Goal: Information Seeking & Learning: Learn about a topic

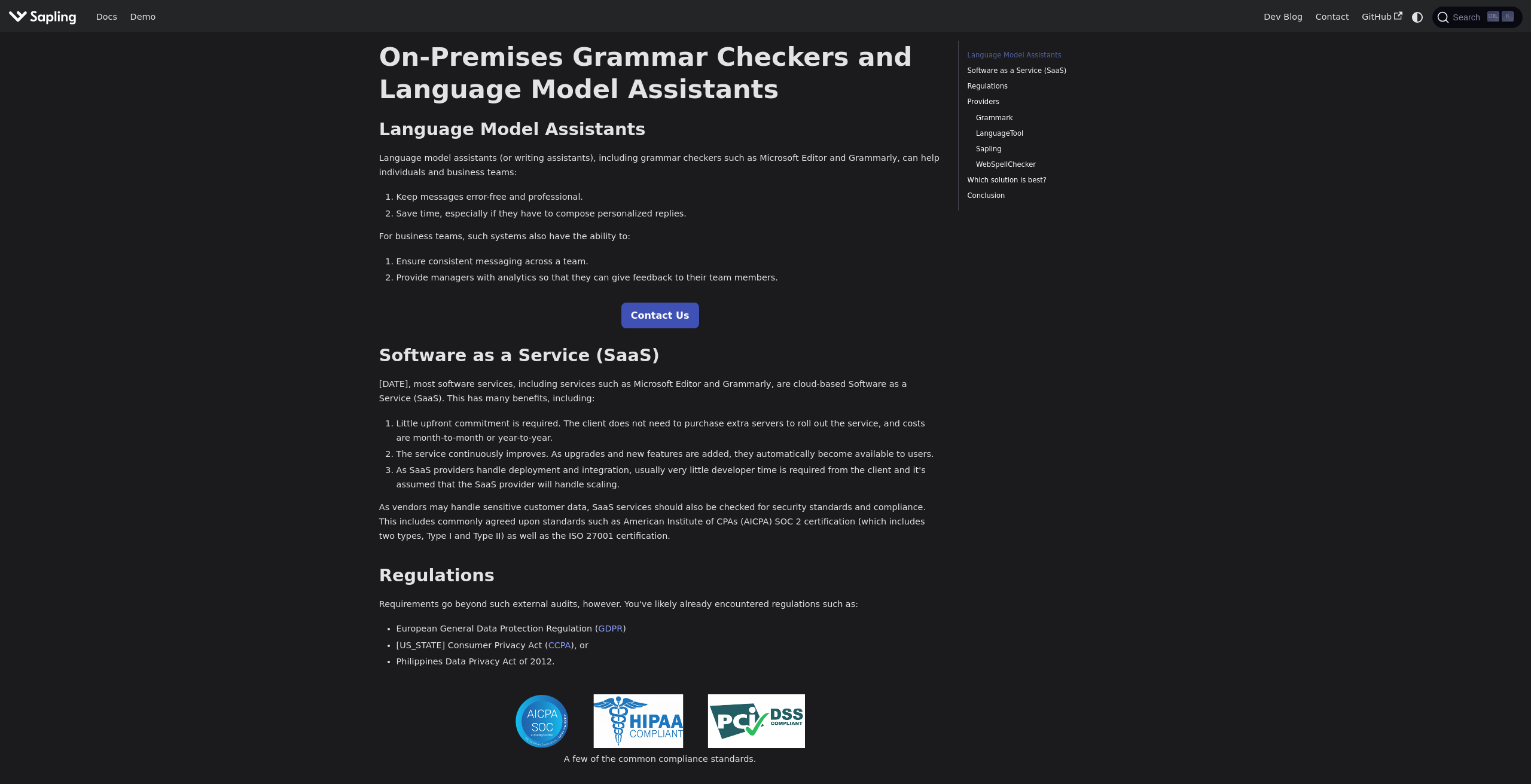
click at [47, 19] on img "Main" at bounding box center [43, 17] width 68 height 17
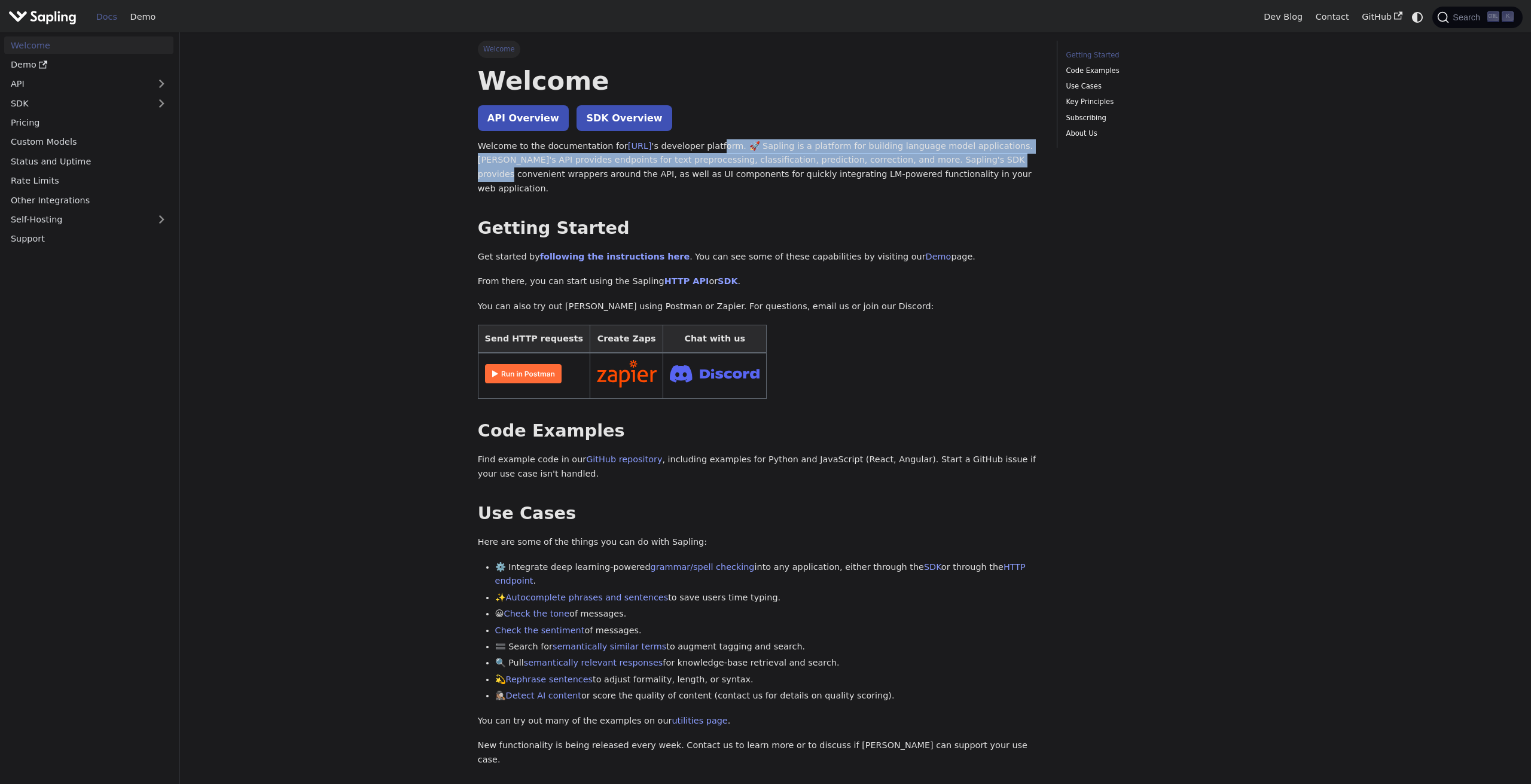
drag, startPoint x: 730, startPoint y: 146, endPoint x: 1013, endPoint y: 162, distance: 283.5
click at [1013, 162] on p "Welcome to the documentation for [URL] 's developer platform. 🚀 Sapling is a pl…" at bounding box center [759, 168] width 562 height 57
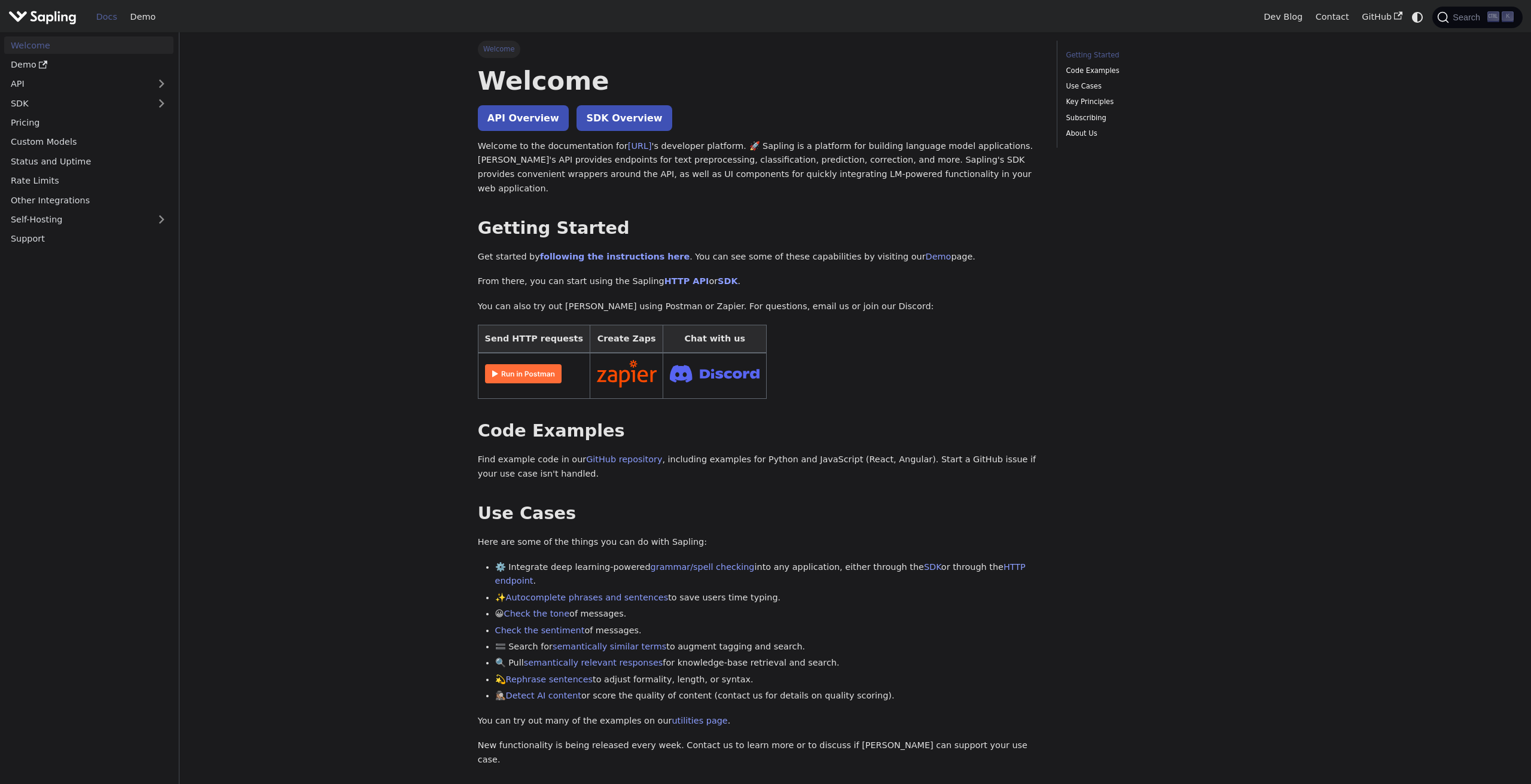
click at [1026, 170] on p "Welcome to the documentation for [URL] 's developer platform. 🚀 Sapling is a pl…" at bounding box center [759, 168] width 562 height 57
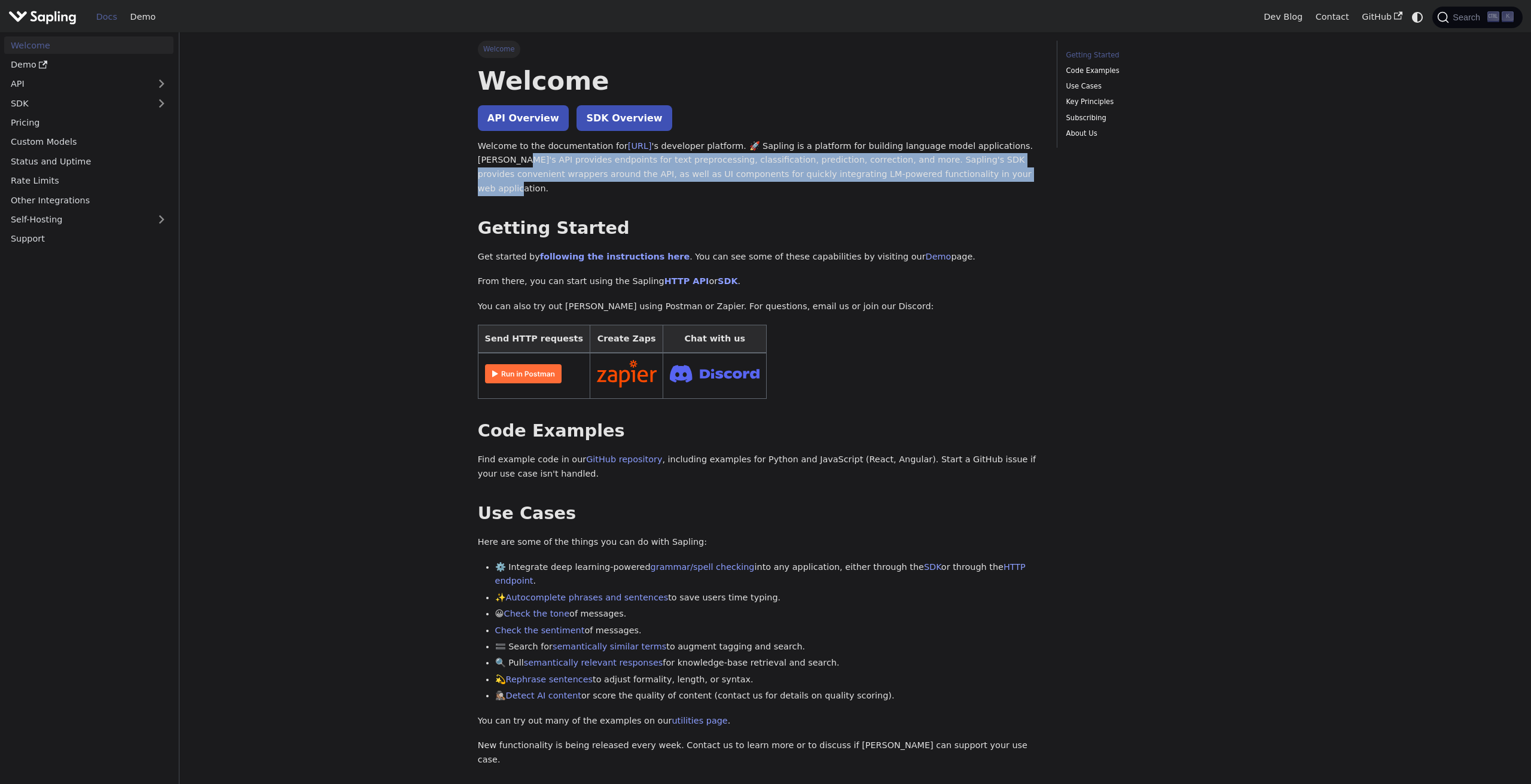
drag, startPoint x: 516, startPoint y: 160, endPoint x: 1005, endPoint y: 178, distance: 489.3
click at [1005, 178] on p "Welcome to the documentation for [URL] 's developer platform. 🚀 Sapling is a pl…" at bounding box center [759, 168] width 562 height 57
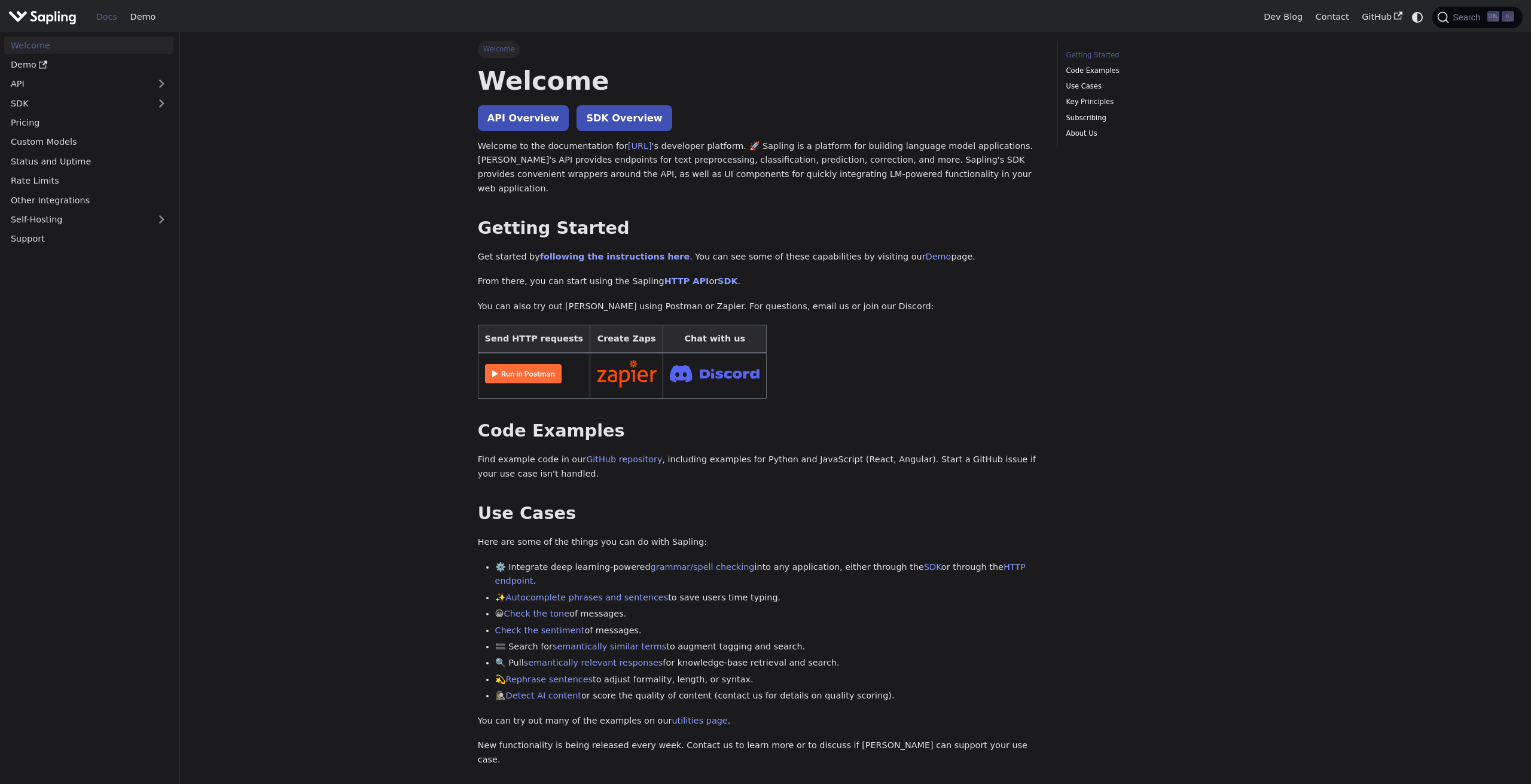
click at [1005, 178] on p "Welcome to the documentation for [URL] 's developer platform. 🚀 Sapling is a pl…" at bounding box center [759, 168] width 562 height 57
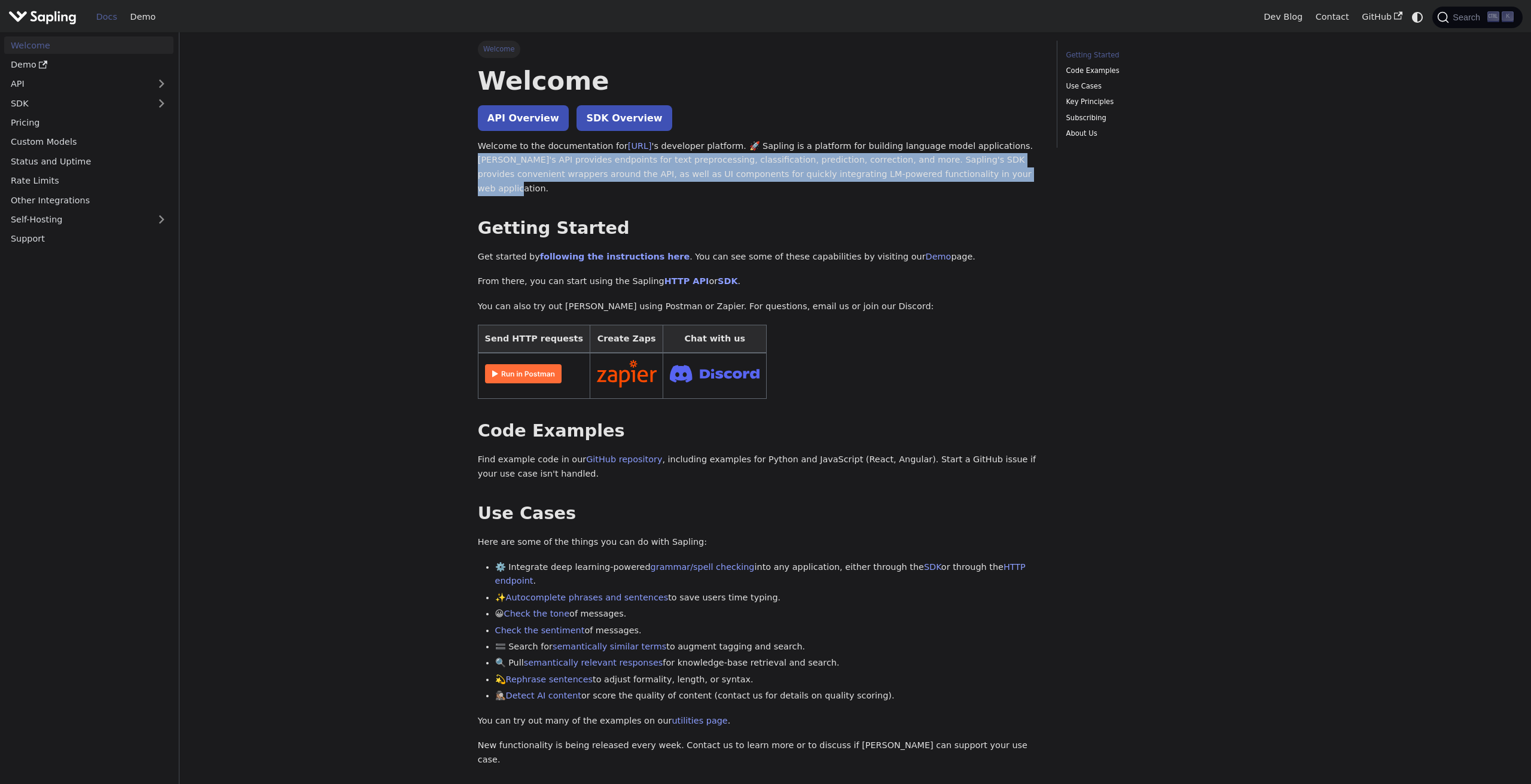
drag, startPoint x: 1018, startPoint y: 168, endPoint x: 466, endPoint y: 167, distance: 552.0
click at [466, 167] on div "Welcome On this page Welcome API Overview SDK Overview Welcome to the documenta…" at bounding box center [855, 685] width 790 height 1306
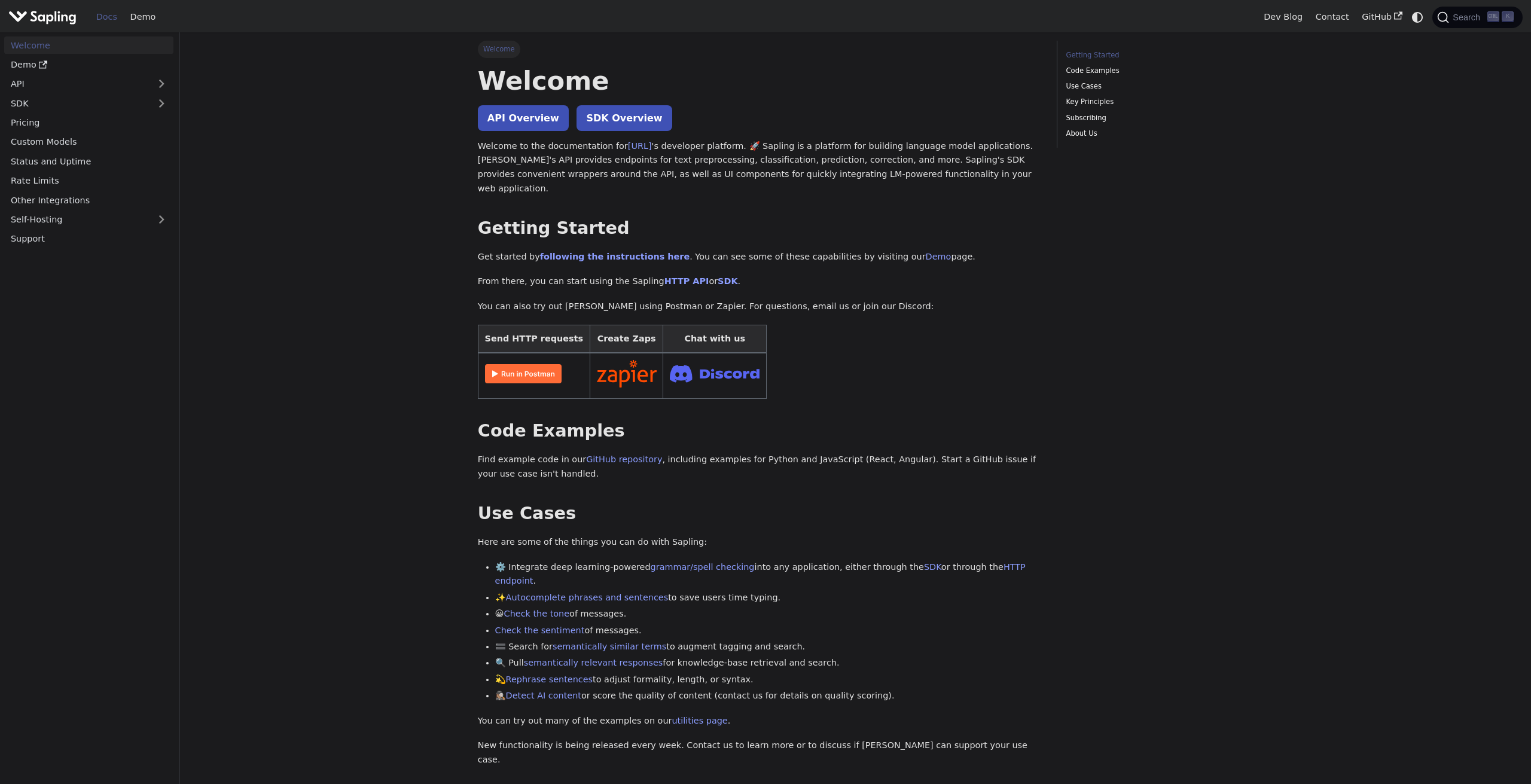
click at [916, 250] on p "Get started by following the instructions here . You can see some of these capa…" at bounding box center [759, 257] width 562 height 14
click at [926, 252] on link "Demo" at bounding box center [938, 257] width 26 height 10
click at [118, 212] on link "Self-Hosting" at bounding box center [88, 220] width 169 height 17
click at [47, 245] on link "Overview" at bounding box center [91, 239] width 163 height 17
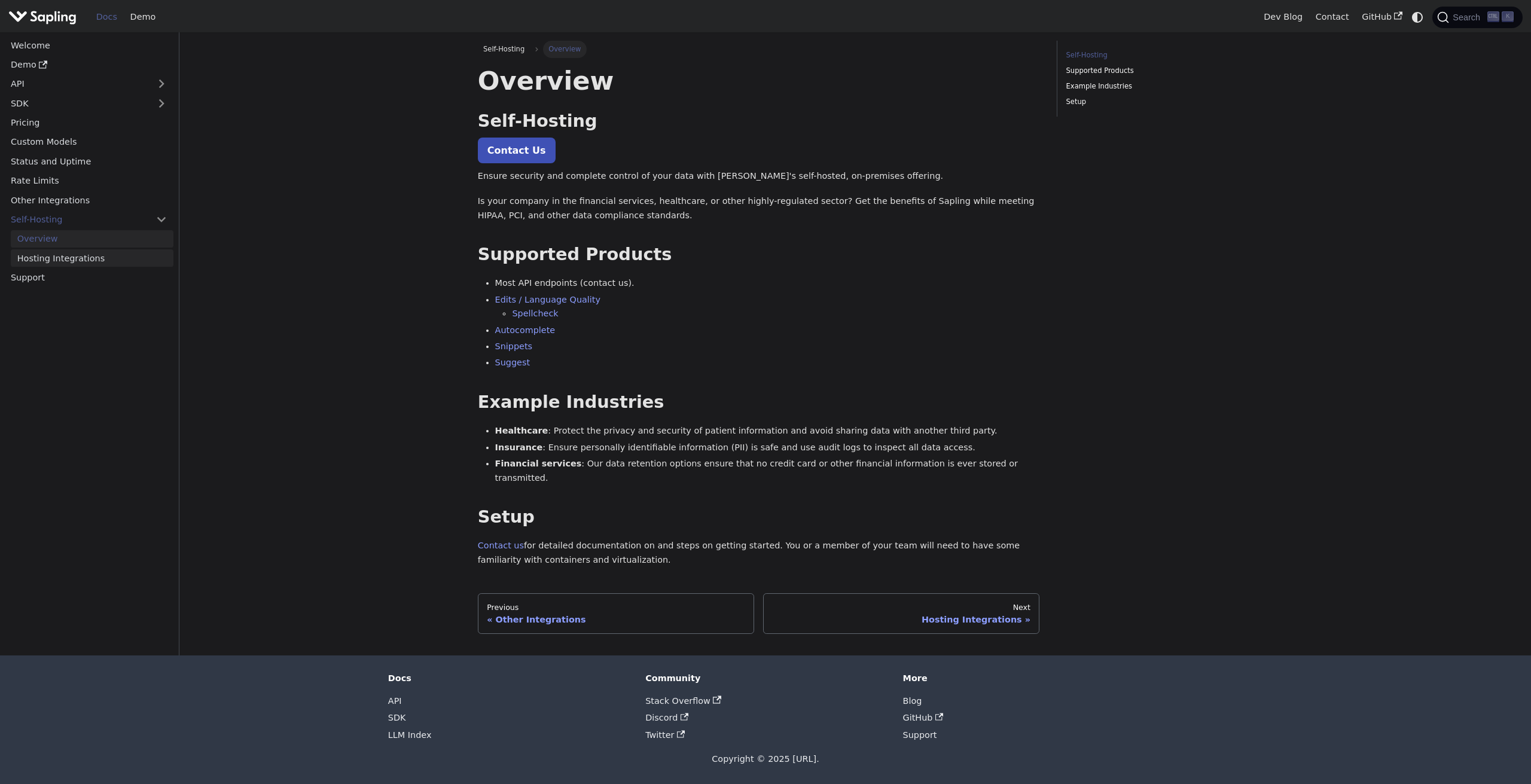
click at [36, 257] on link "Hosting Integrations" at bounding box center [91, 258] width 163 height 17
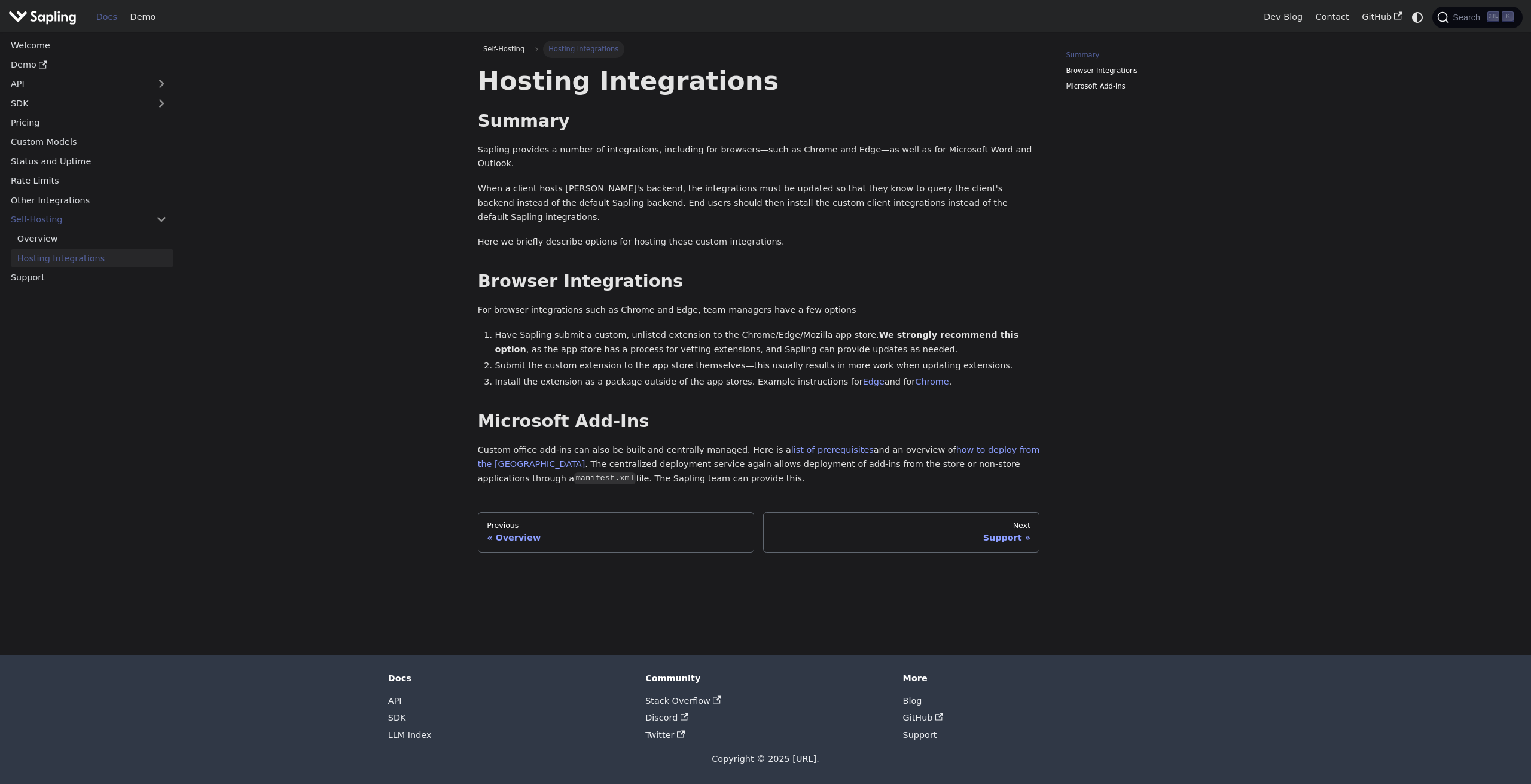
click at [45, 132] on ul "Welcome Demo API SDK Pricing Custom Models Status and Uptime Rate Limits Other …" at bounding box center [88, 160] width 169 height 249
click at [43, 126] on link "Pricing" at bounding box center [88, 123] width 169 height 17
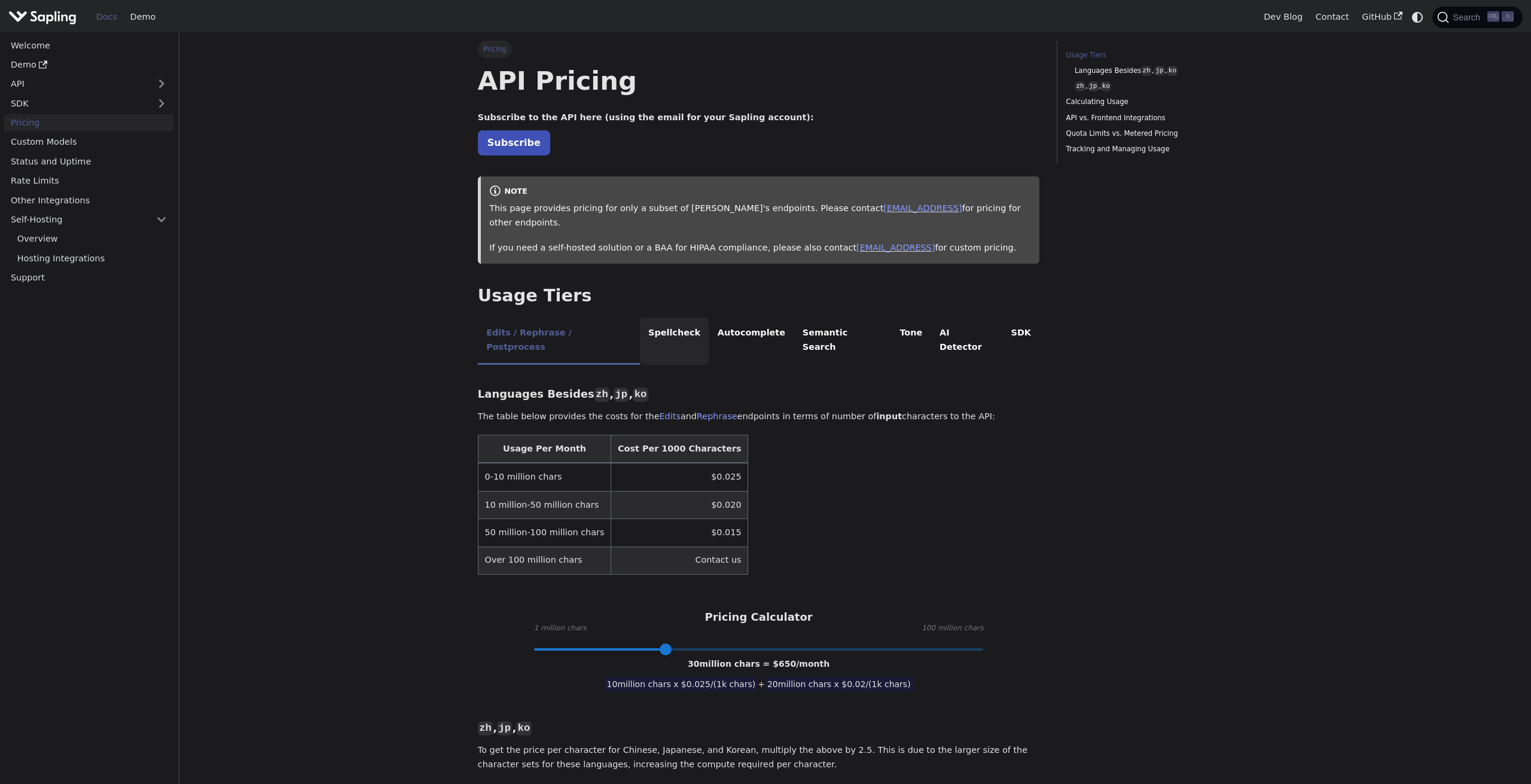
click at [657, 318] on li "Spellcheck" at bounding box center [674, 341] width 69 height 47
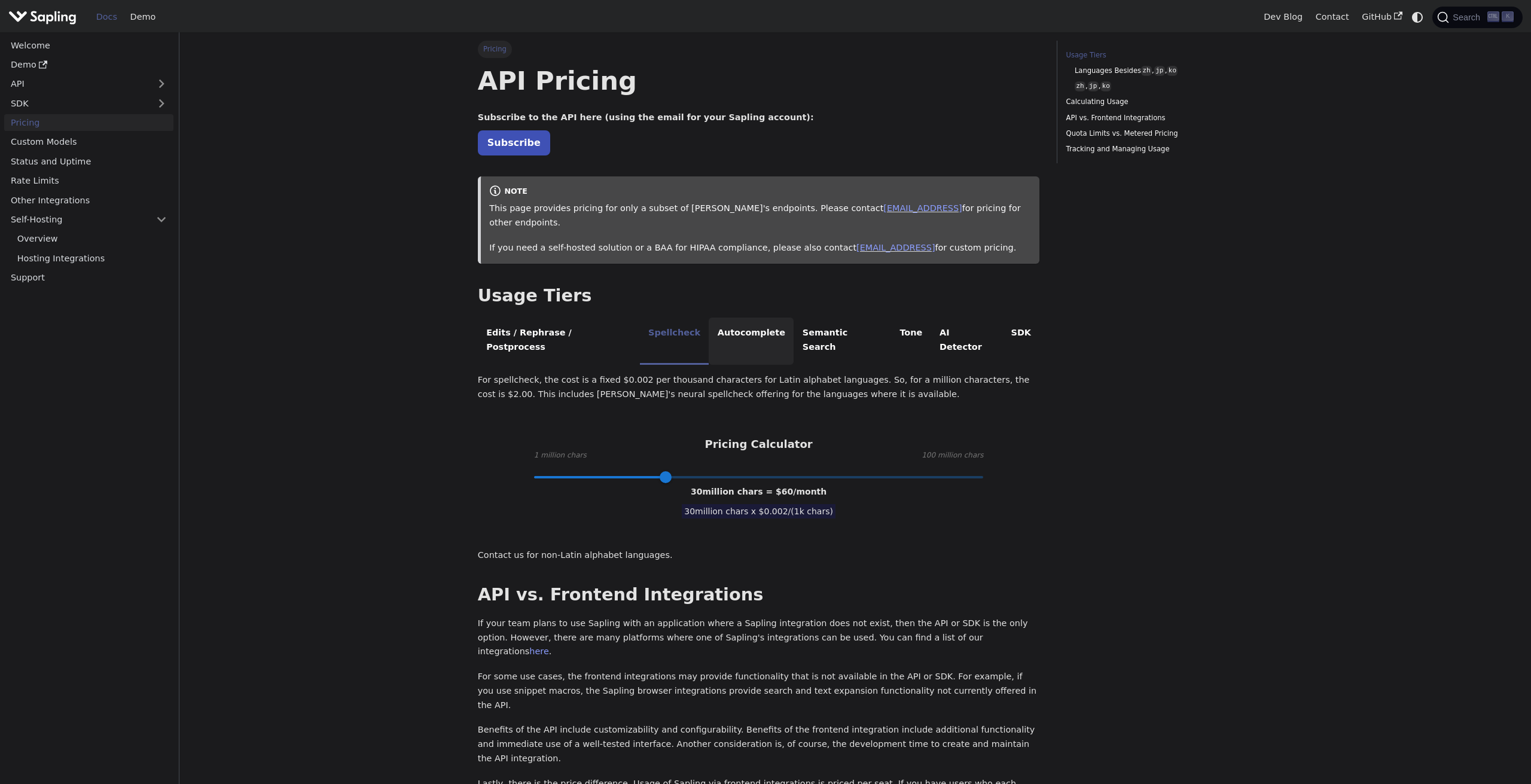
click at [720, 324] on li "Autocomplete" at bounding box center [751, 341] width 85 height 47
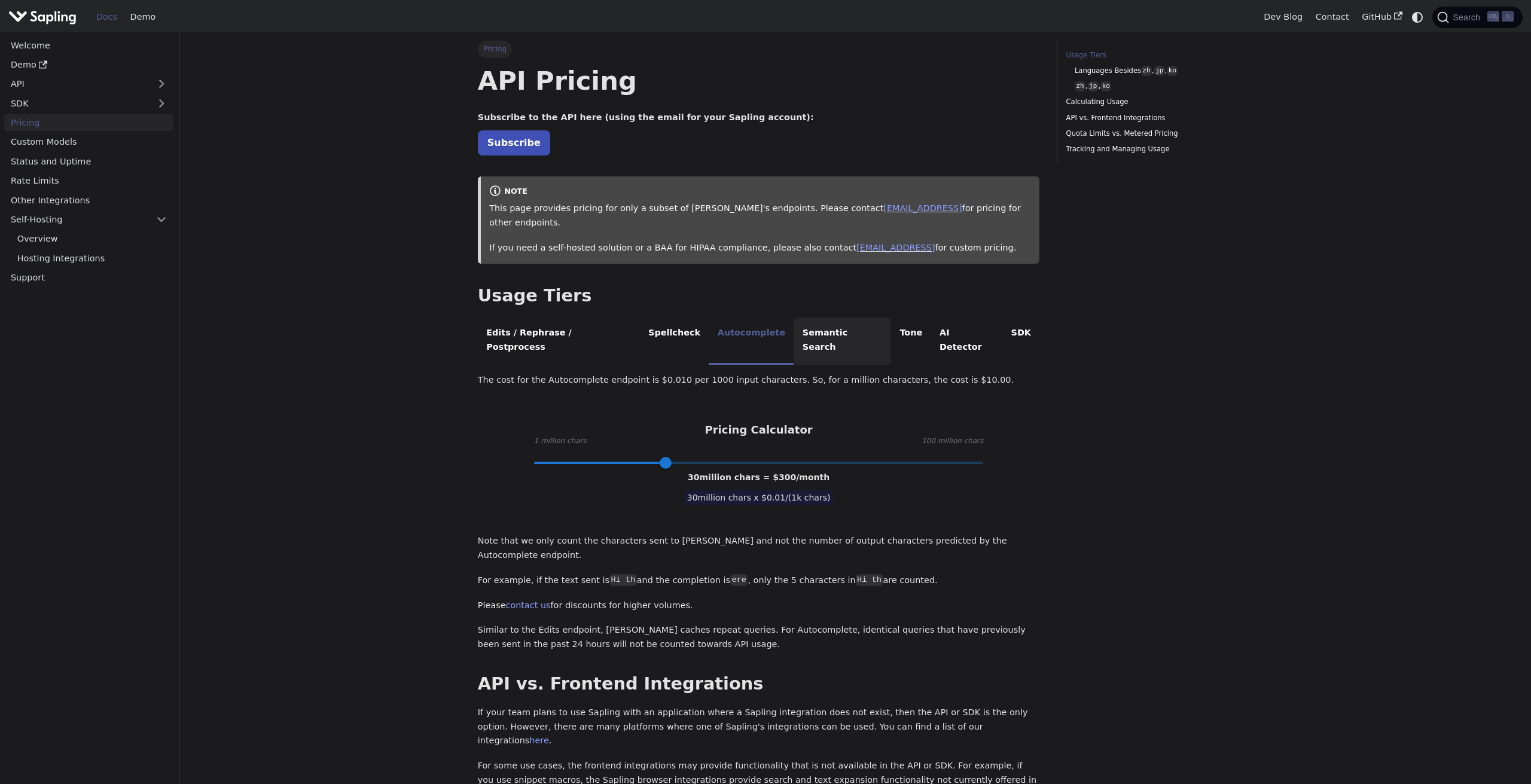
click at [793, 318] on li "Semantic Search" at bounding box center [842, 341] width 97 height 47
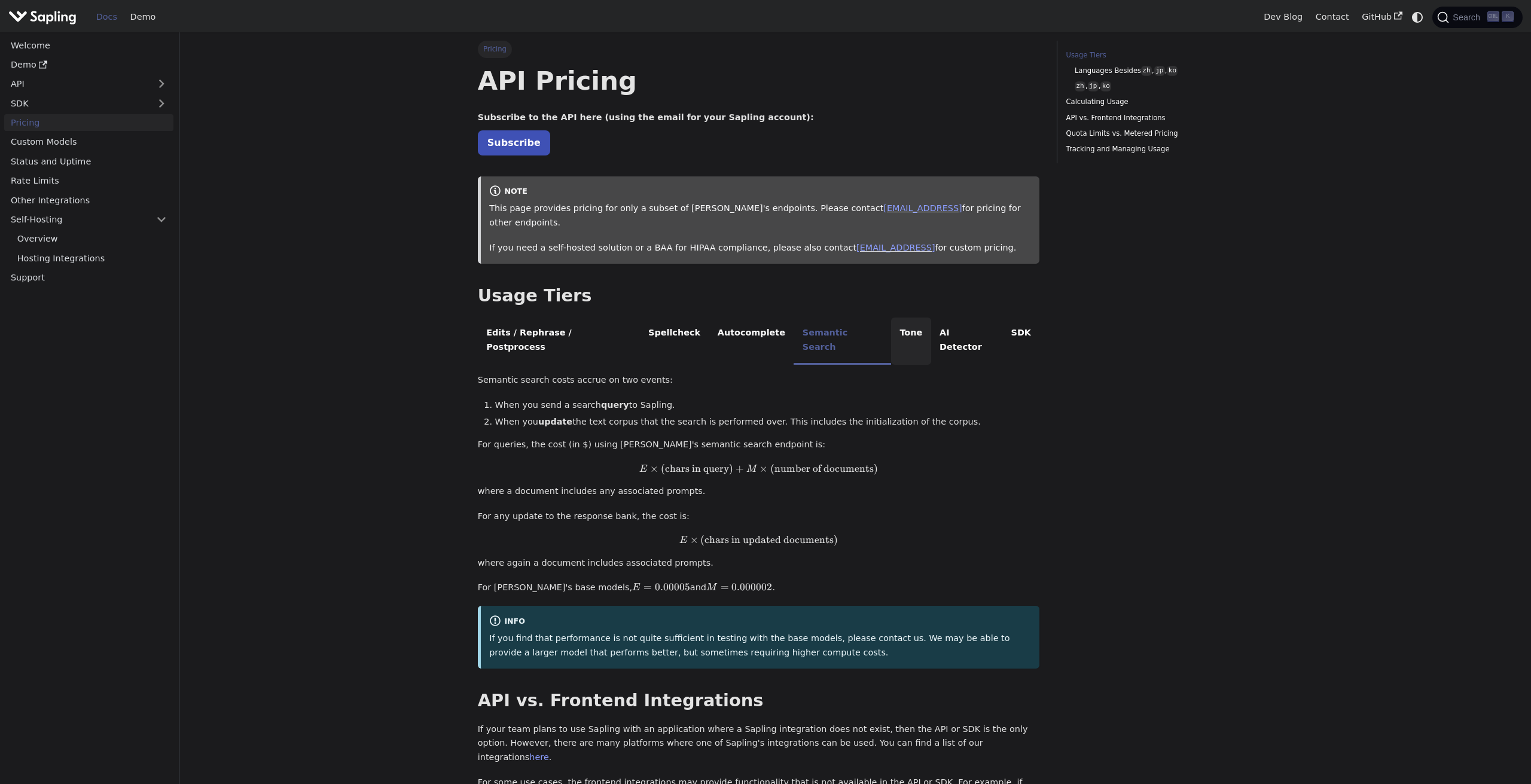
click at [891, 322] on li "Tone" at bounding box center [911, 341] width 40 height 47
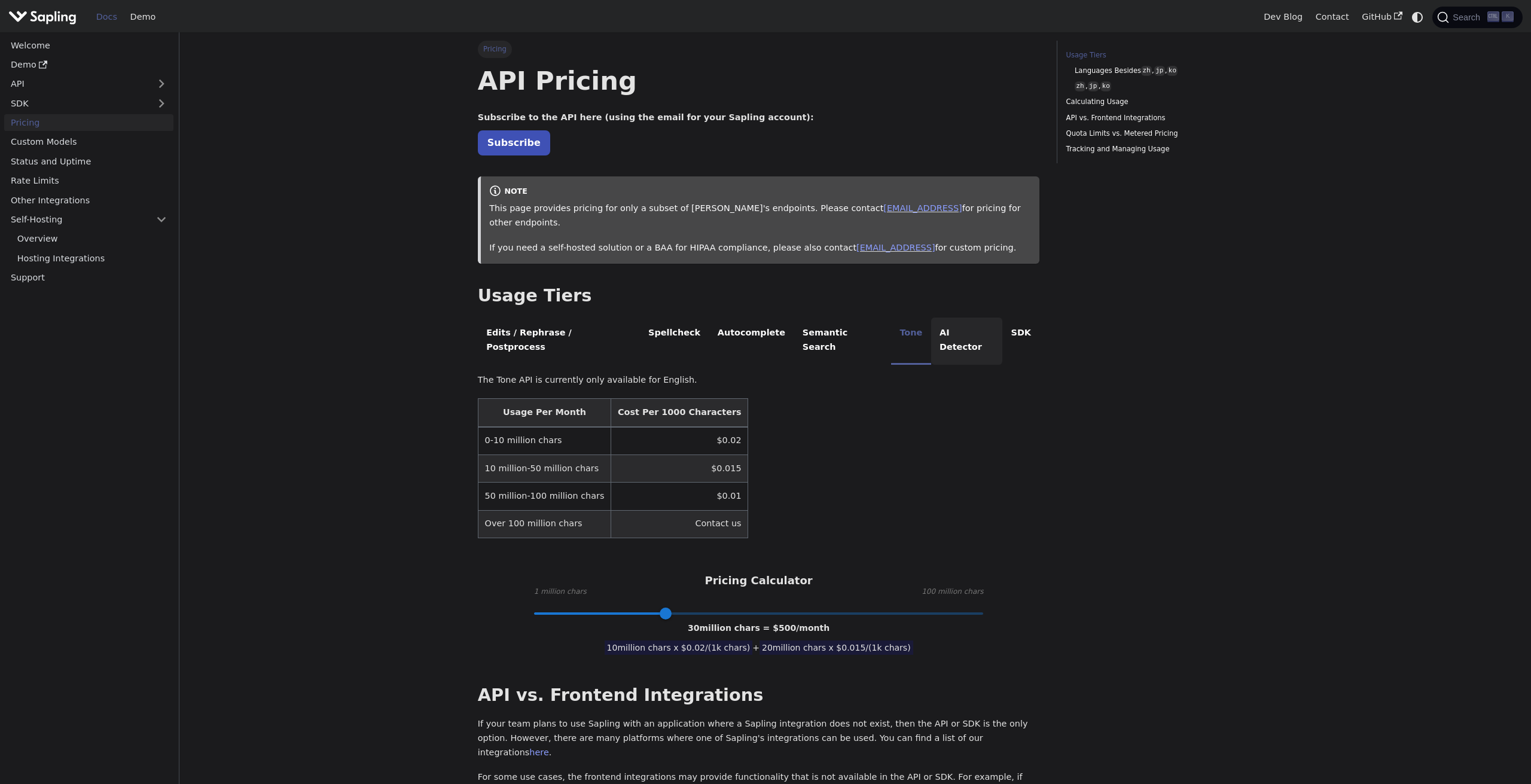
click at [931, 324] on li "AI Detector" at bounding box center [966, 341] width 72 height 47
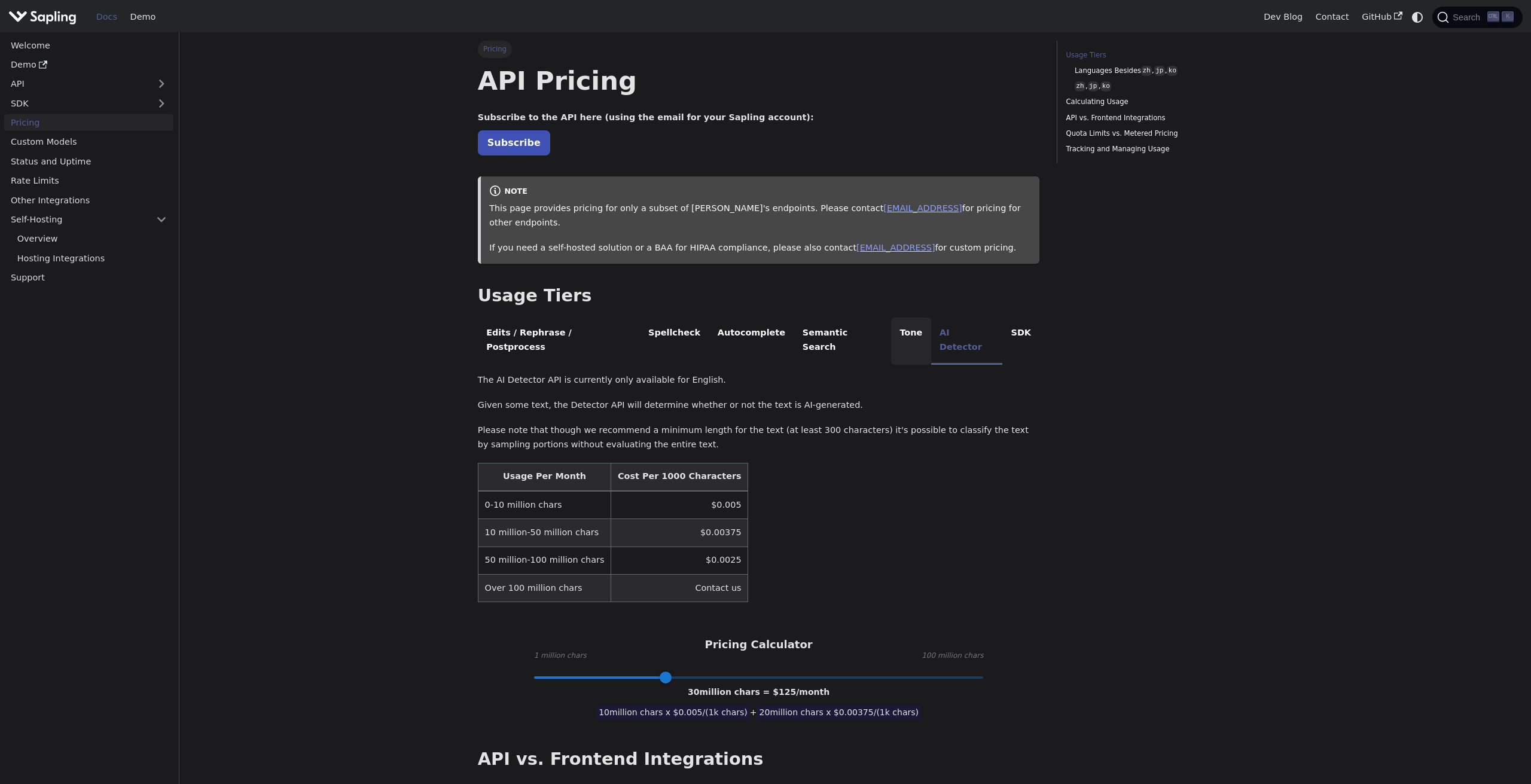
click at [891, 318] on li "Tone" at bounding box center [911, 341] width 40 height 47
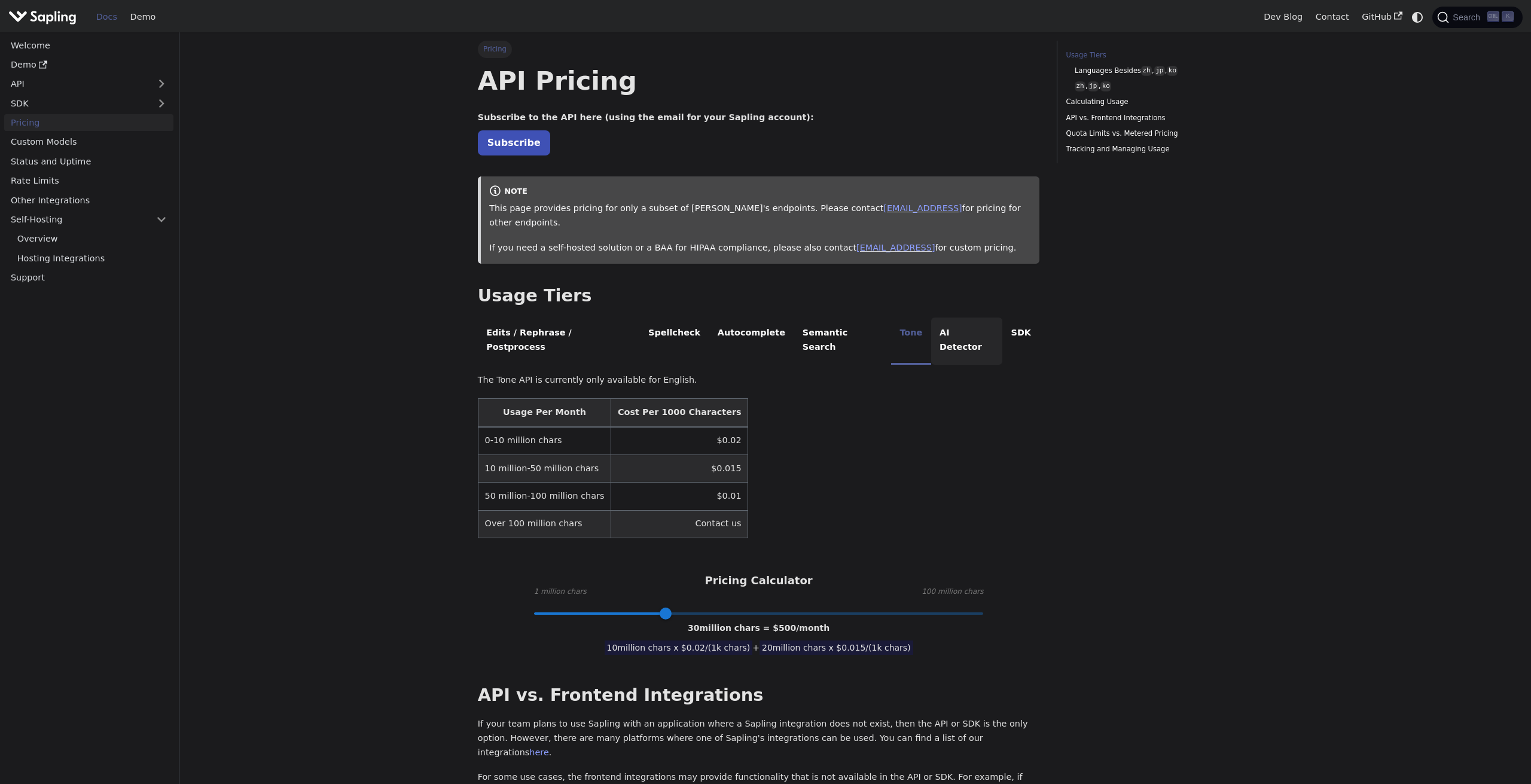
click at [931, 318] on li "AI Detector" at bounding box center [966, 341] width 72 height 47
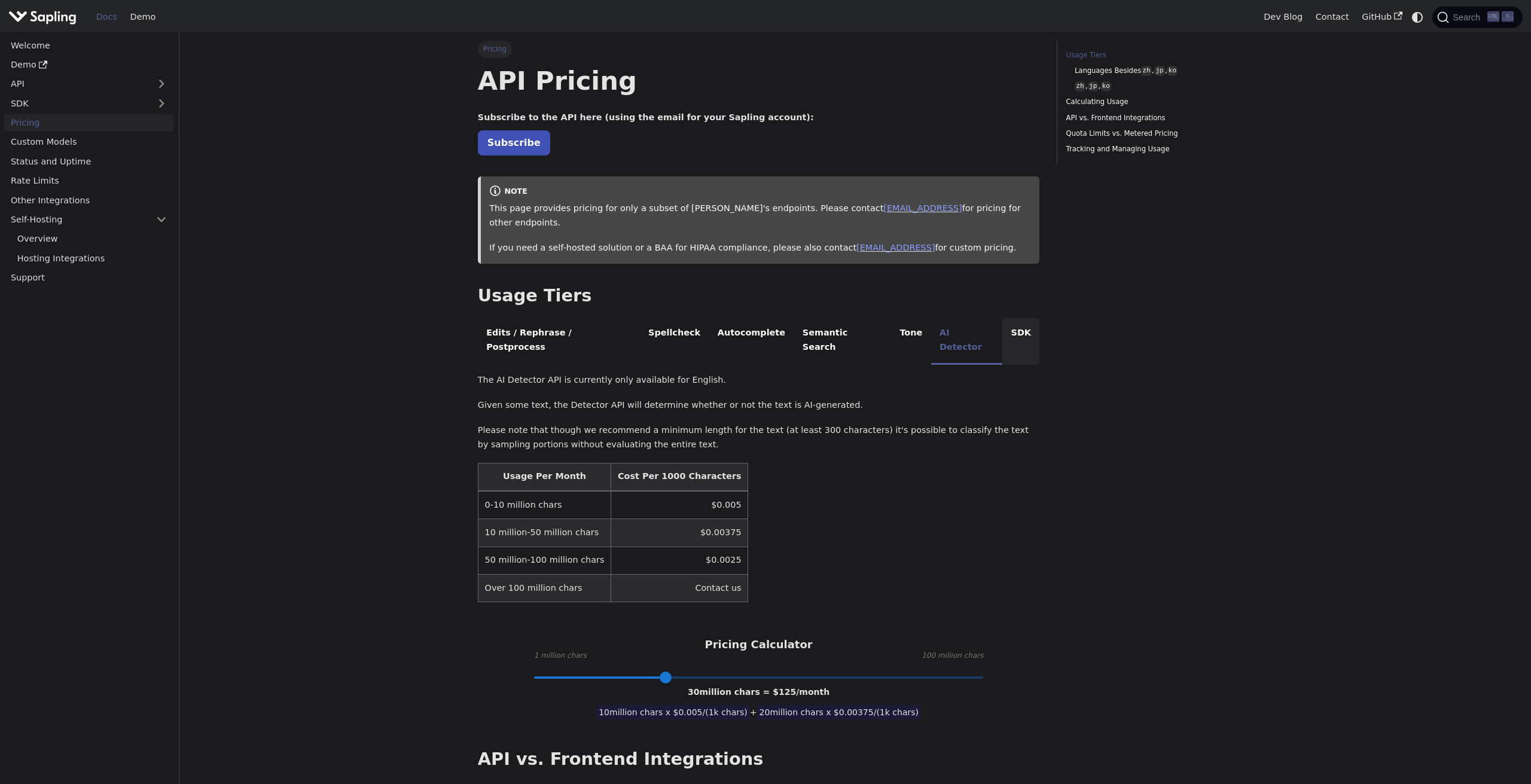
click at [1002, 318] on li "SDK" at bounding box center [1020, 341] width 37 height 47
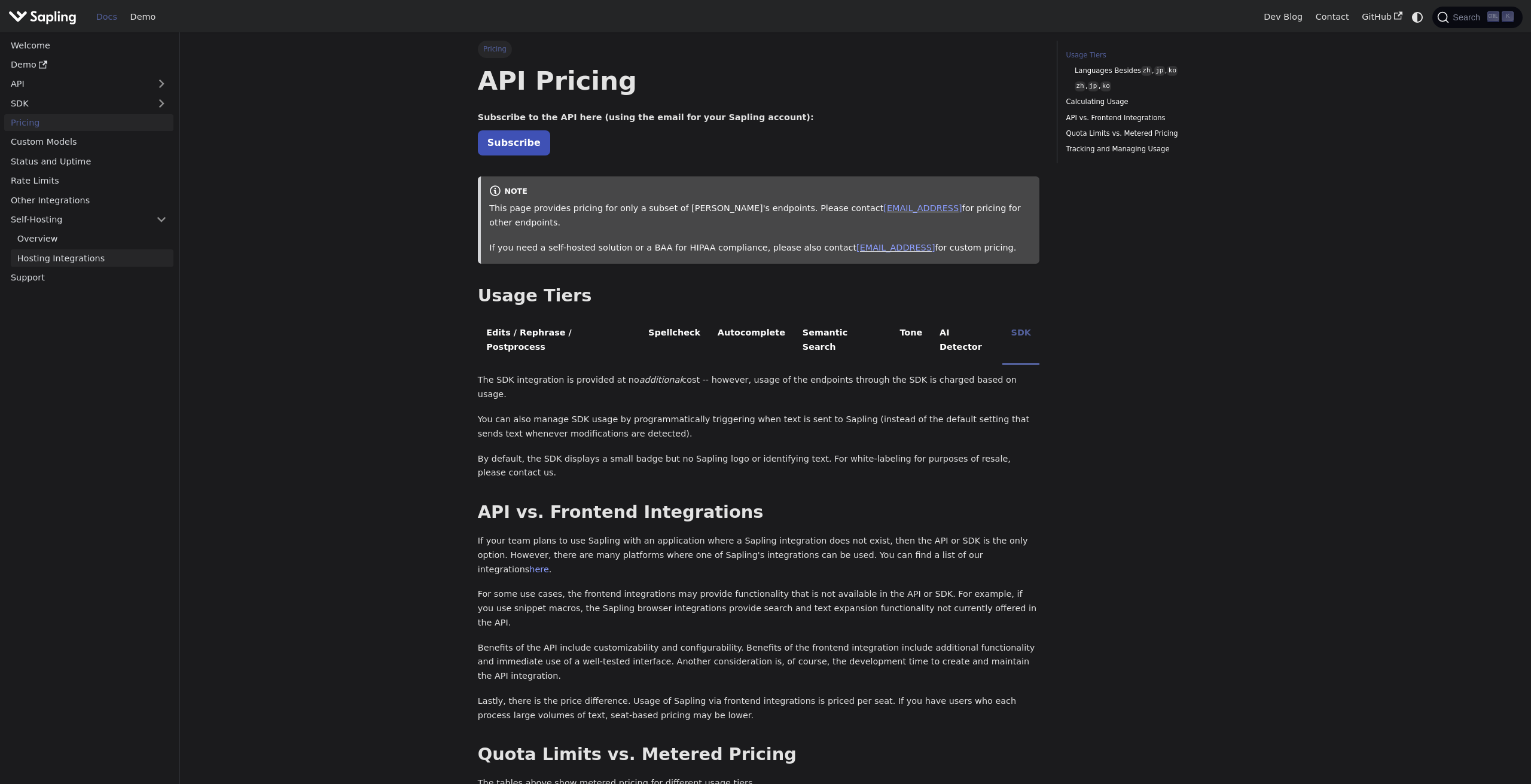
click at [99, 260] on link "Hosting Integrations" at bounding box center [91, 258] width 163 height 17
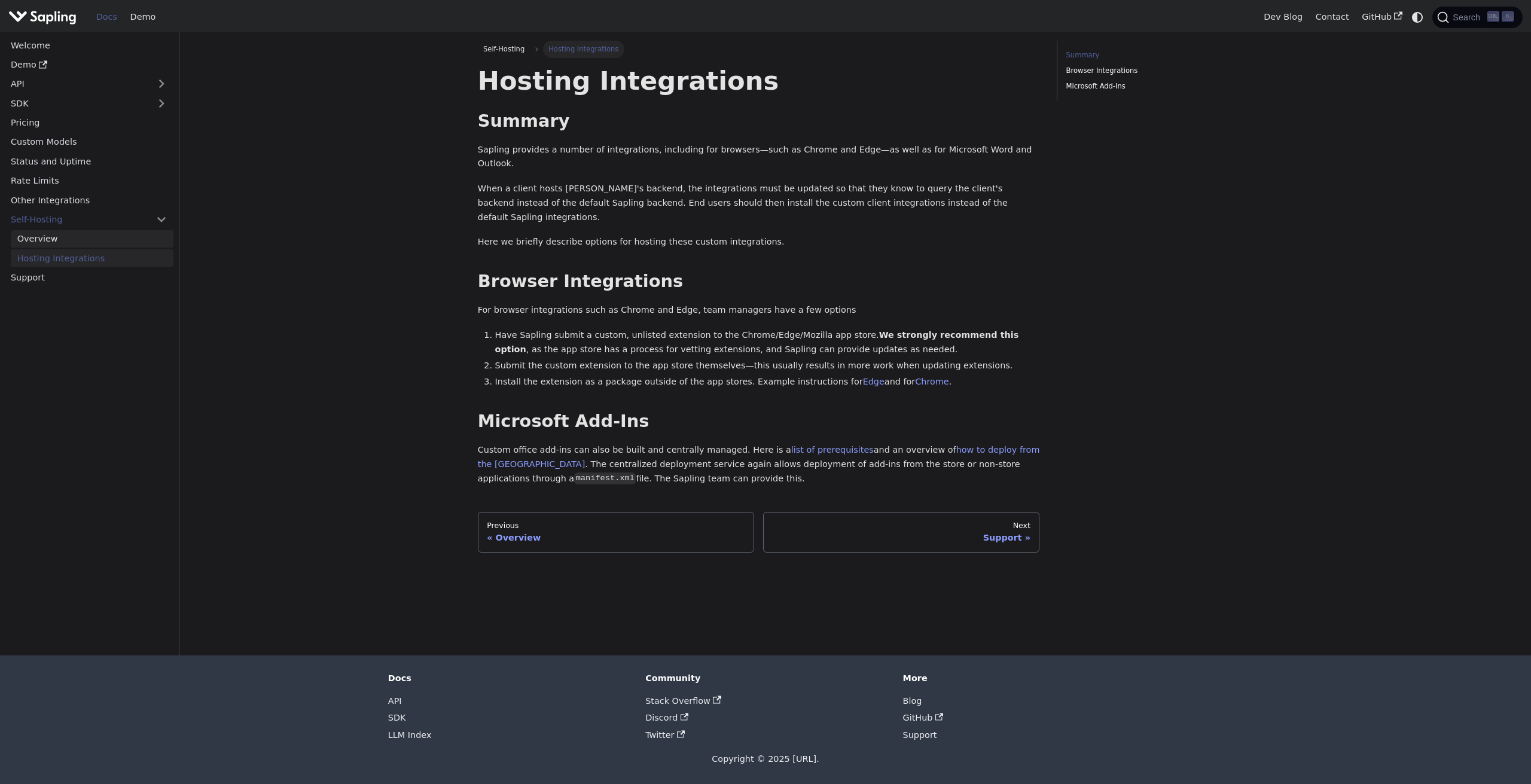
click at [95, 243] on link "Overview" at bounding box center [91, 239] width 163 height 17
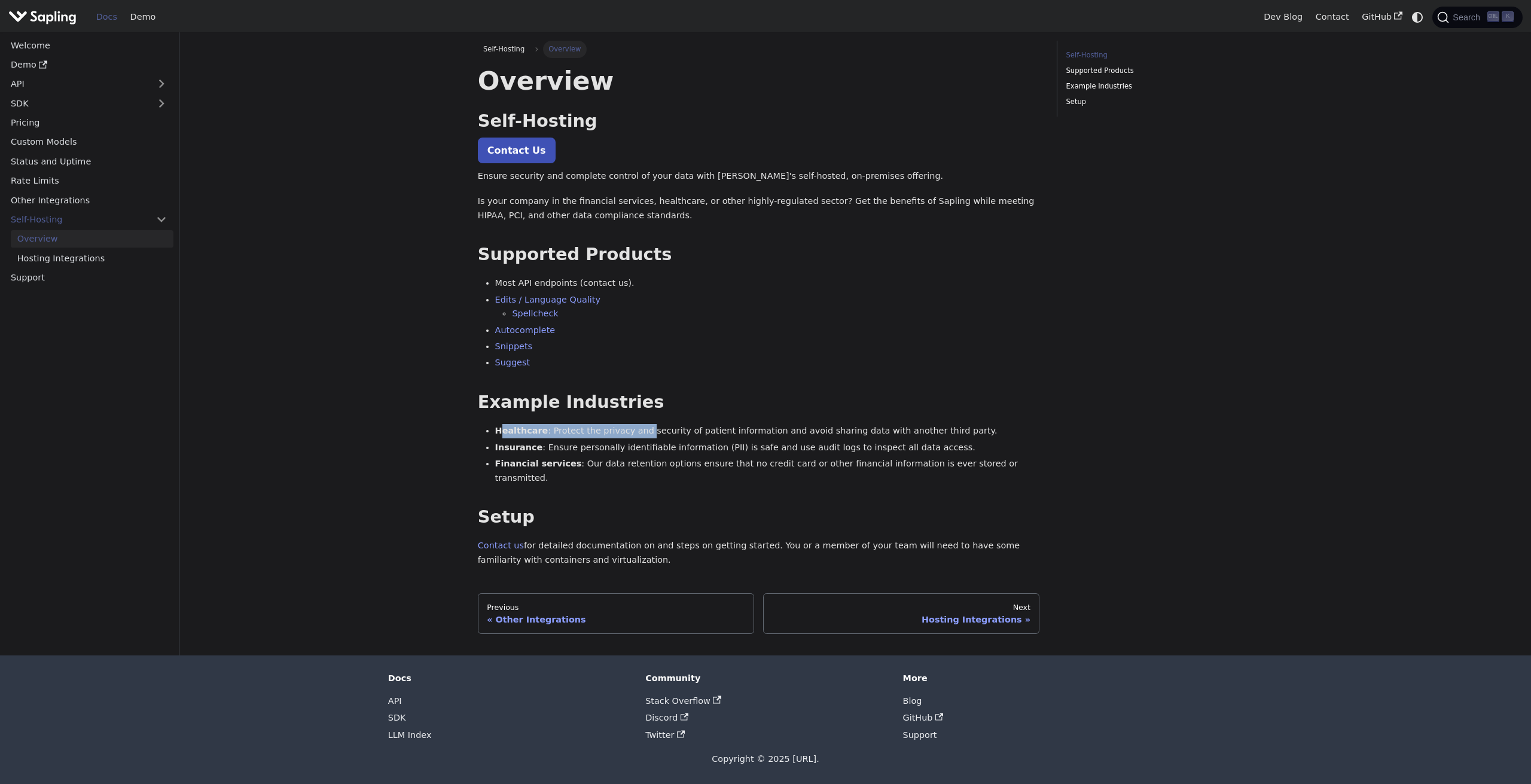
drag, startPoint x: 502, startPoint y: 436, endPoint x: 643, endPoint y: 435, distance: 141.0
click at [643, 435] on li "Healthcare : Protect the privacy and security of patient information and avoid …" at bounding box center [768, 431] width 545 height 14
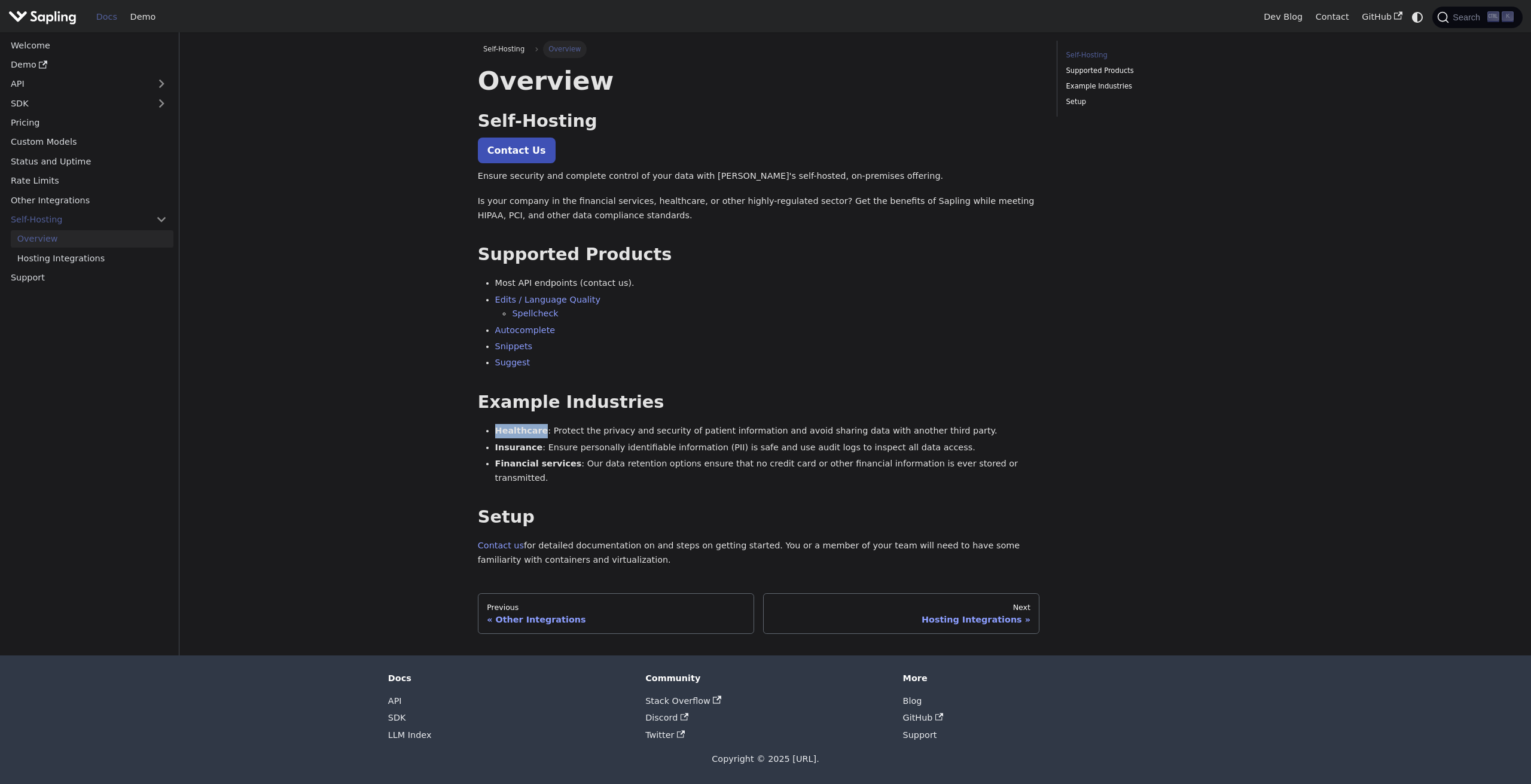
click at [643, 435] on li "Healthcare : Protect the privacy and security of patient information and avoid …" at bounding box center [768, 431] width 545 height 14
click at [894, 613] on link "Next Hosting Integrations" at bounding box center [901, 614] width 277 height 41
